Goal: Communication & Community: Answer question/provide support

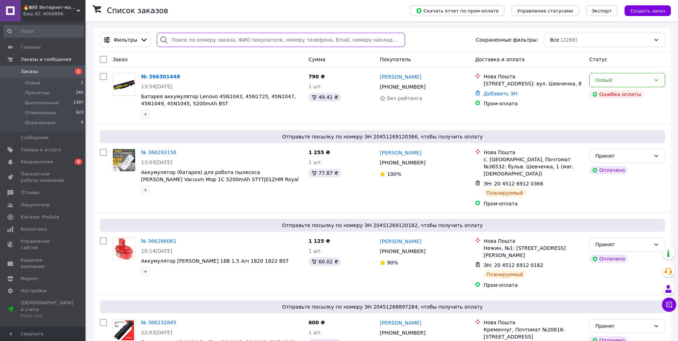
click at [194, 45] on input "search" at bounding box center [281, 40] width 248 height 14
paste input "Паньків"
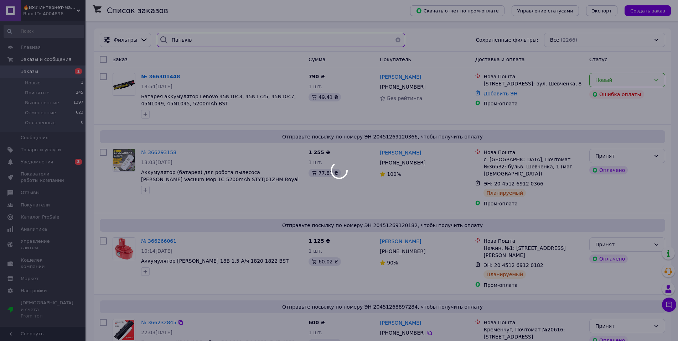
type input "Паньків"
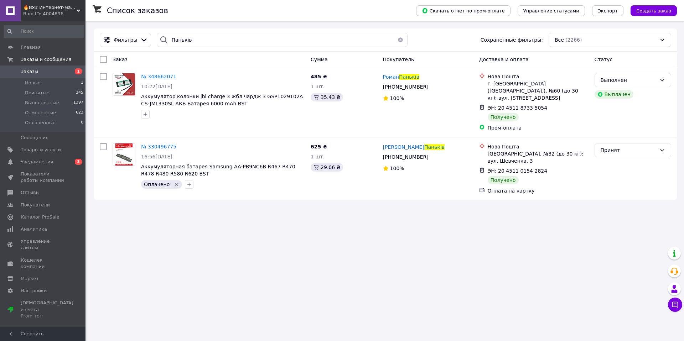
click at [64, 69] on span "Заказы" at bounding box center [43, 71] width 45 height 6
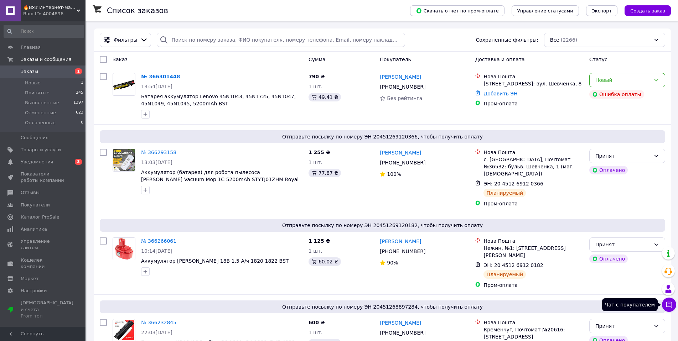
click at [674, 309] on button "Чат с покупателем" at bounding box center [669, 305] width 14 height 14
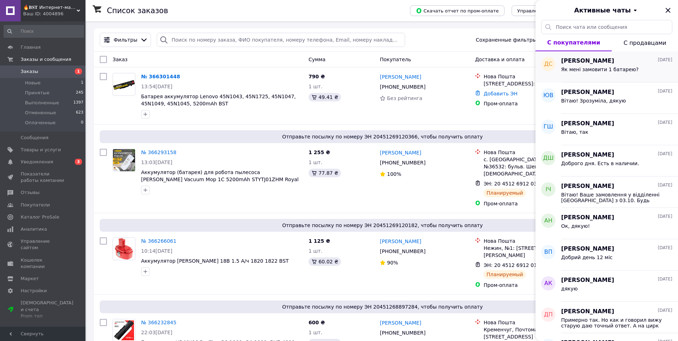
click at [580, 63] on span "[PERSON_NAME]" at bounding box center [587, 61] width 53 height 8
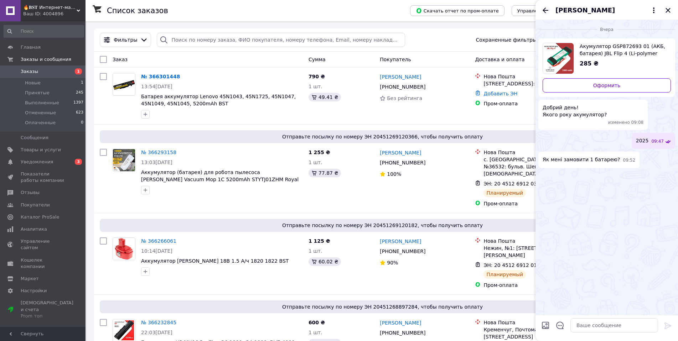
click at [544, 12] on icon "Назад" at bounding box center [545, 10] width 9 height 9
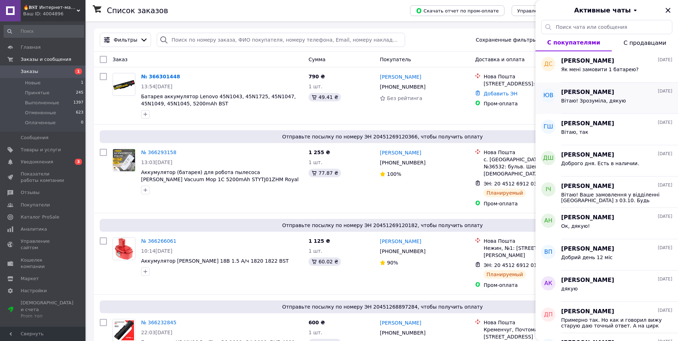
click at [590, 103] on span "Вітаю! Зрозуміла, дякую" at bounding box center [593, 101] width 65 height 6
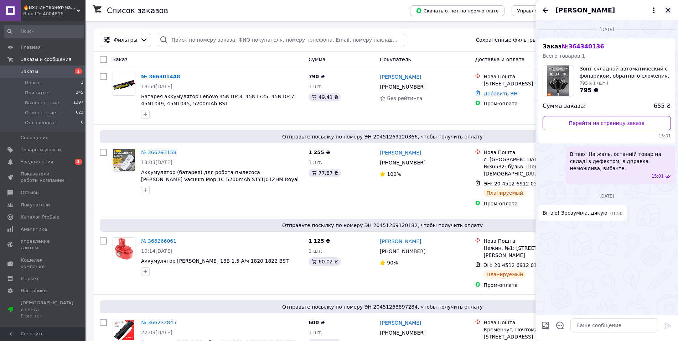
click at [668, 8] on icon "Закрыть" at bounding box center [668, 10] width 9 height 9
